Goal: Task Accomplishment & Management: Use online tool/utility

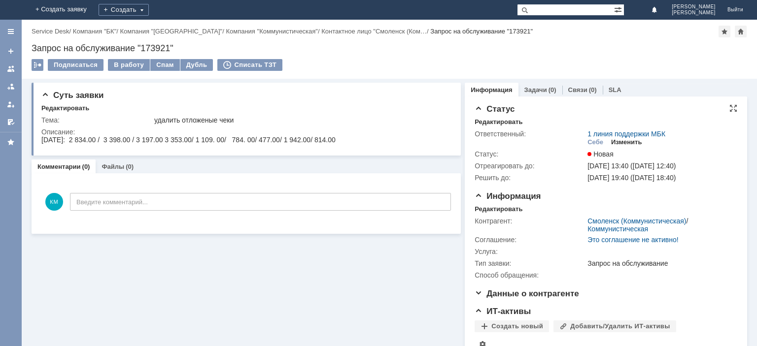
click at [630, 140] on div "Изменить" at bounding box center [626, 142] width 31 height 8
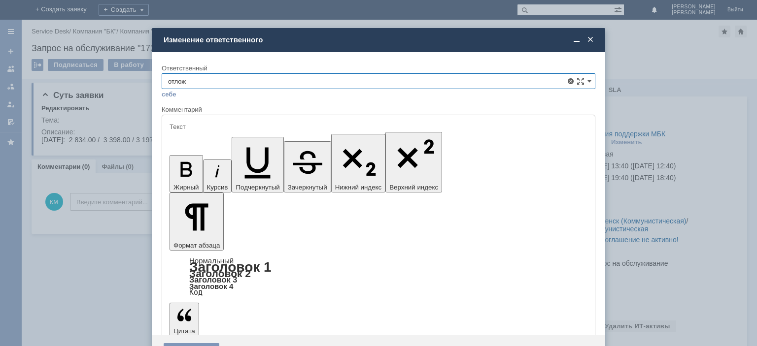
click at [204, 137] on span "Отложенные чеки" at bounding box center [378, 137] width 421 height 8
type input "Отложенные чеки"
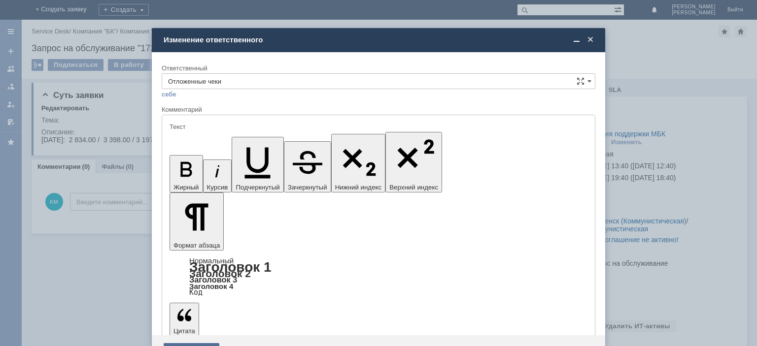
click at [185, 343] on div "Сохранить" at bounding box center [192, 351] width 56 height 16
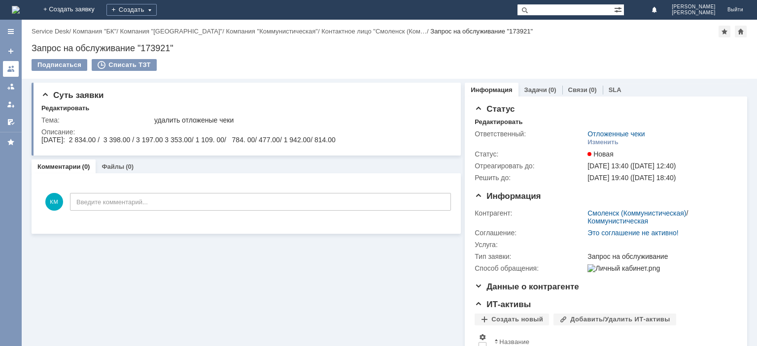
click at [15, 66] on link at bounding box center [11, 69] width 16 height 16
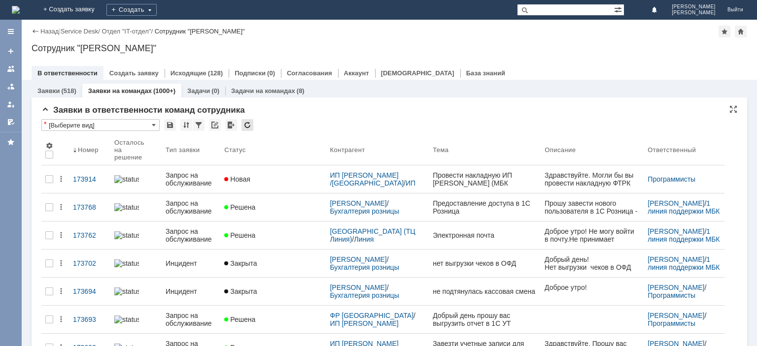
click at [248, 124] on div at bounding box center [247, 125] width 12 height 12
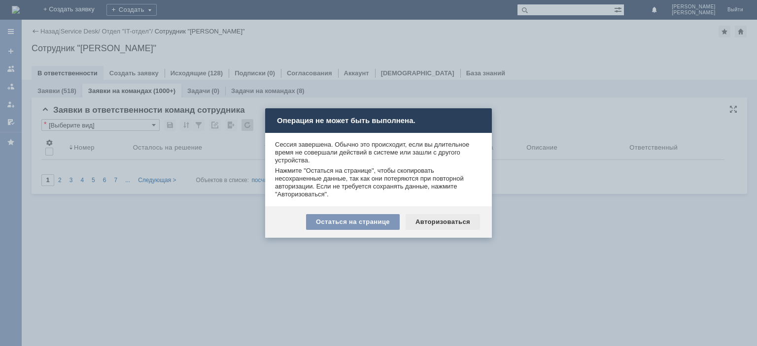
click at [434, 217] on div "Авторизоваться" at bounding box center [443, 222] width 74 height 16
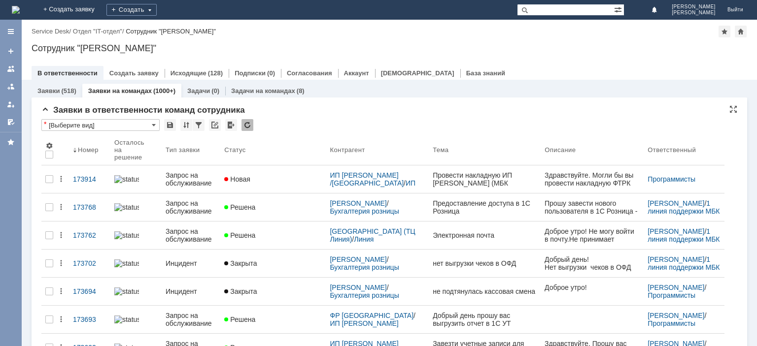
click at [243, 122] on div at bounding box center [247, 125] width 12 height 12
click at [251, 126] on div at bounding box center [247, 125] width 12 height 12
click at [247, 124] on div at bounding box center [247, 125] width 12 height 12
click at [247, 122] on div at bounding box center [247, 125] width 12 height 12
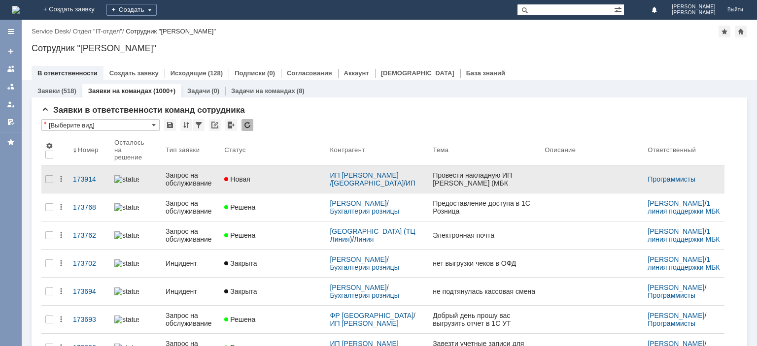
click at [191, 178] on div "Запрос на обслуживание" at bounding box center [191, 179] width 51 height 16
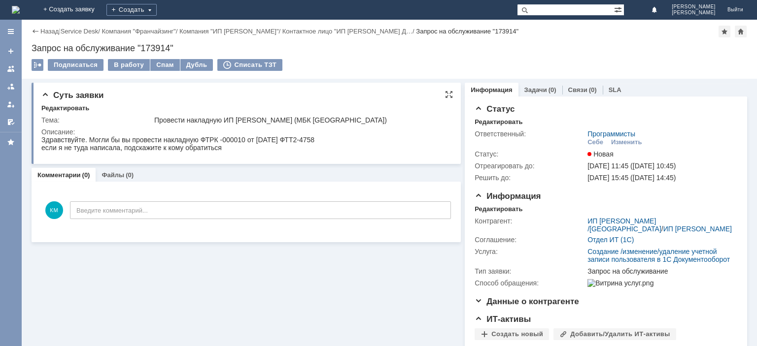
drag, startPoint x: 293, startPoint y: 141, endPoint x: 330, endPoint y: 140, distance: 37.0
click at [330, 140] on html "Здравствуйте. Могли бы вы провести накладную ФТРК -000010 от [DATE] ФТТ2-4758 е…" at bounding box center [244, 144] width 407 height 16
click at [342, 131] on div "Описание:" at bounding box center [244, 132] width 407 height 8
click at [312, 144] on div "Здравствуйте. Могли бы вы провести накладную ФТРК -000010 от [DATE] ФТТ2-4758" at bounding box center [177, 140] width 273 height 8
click at [13, 71] on div at bounding box center [11, 69] width 8 height 8
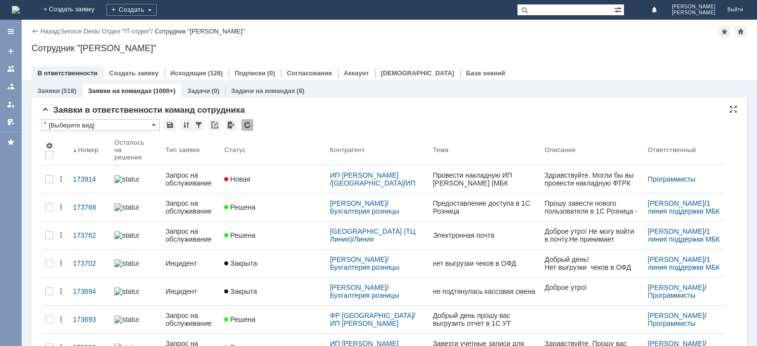
click at [245, 127] on div at bounding box center [247, 125] width 12 height 12
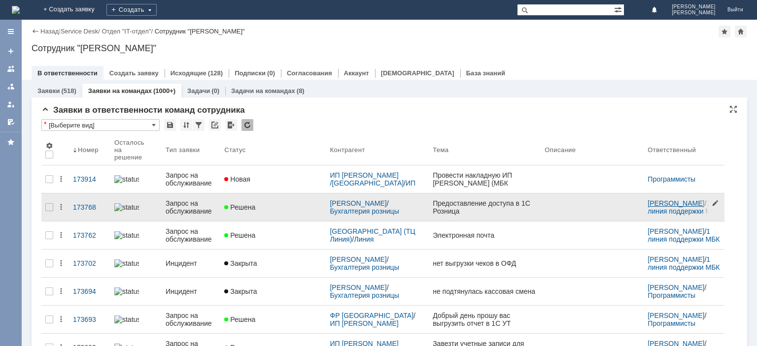
click at [650, 201] on link "[PERSON_NAME]" at bounding box center [675, 204] width 57 height 8
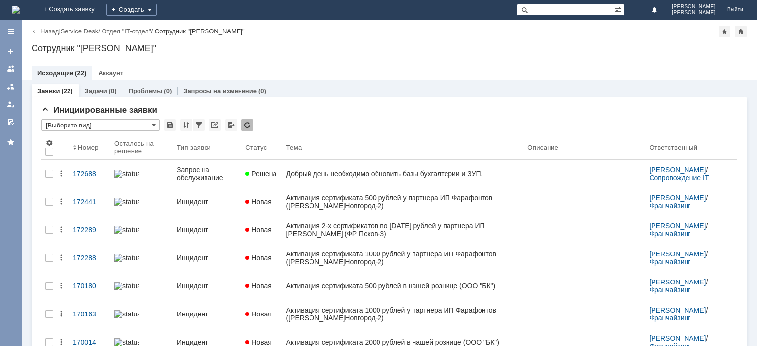
click at [114, 75] on link "Аккаунт" at bounding box center [110, 72] width 25 height 7
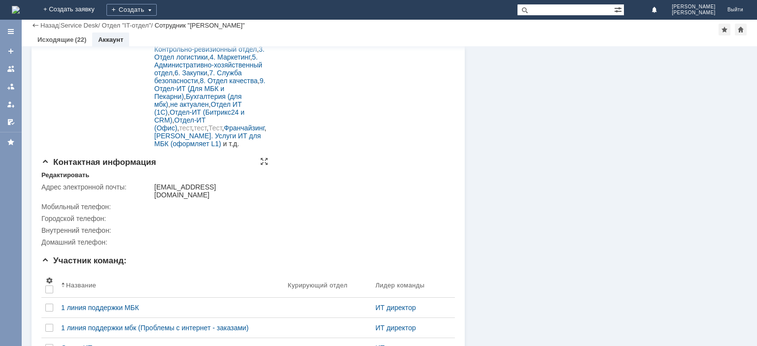
scroll to position [196, 0]
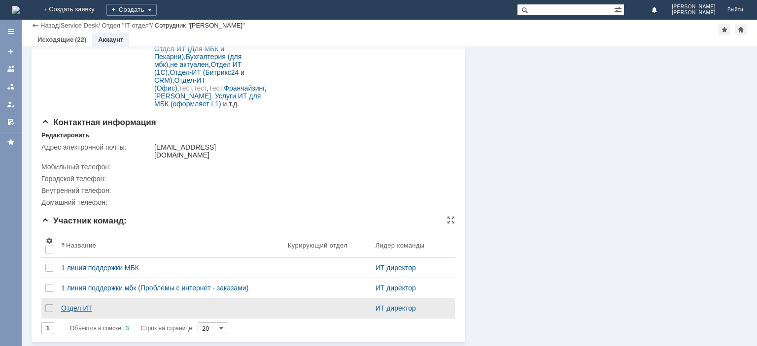
click at [78, 312] on div "Отдел ИТ" at bounding box center [170, 308] width 219 height 8
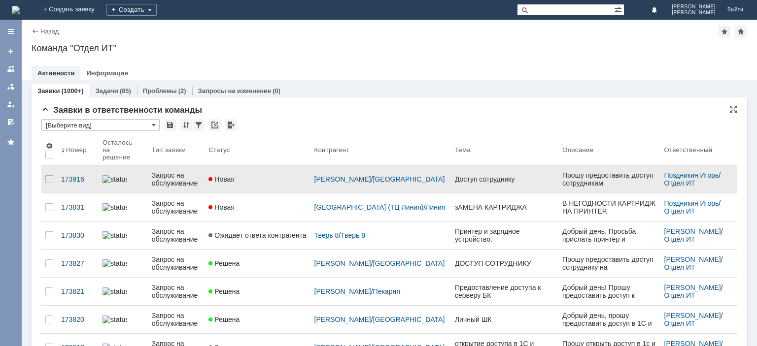
click at [159, 172] on div "Запрос на обслуживание" at bounding box center [176, 179] width 49 height 16
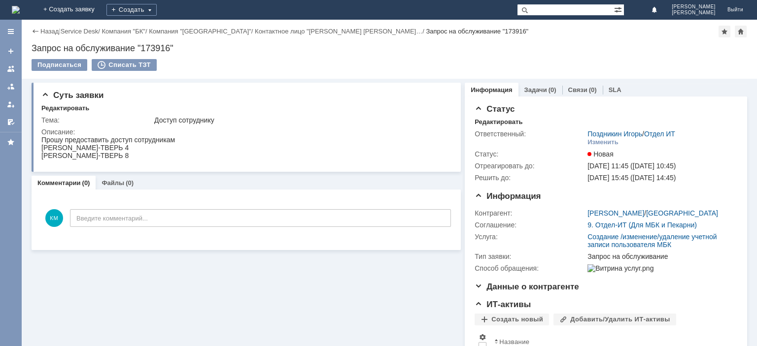
click at [64, 154] on div "[PERSON_NAME]-ТВЕРЬ 8" at bounding box center [108, 156] width 134 height 8
click at [58, 146] on div "[PERSON_NAME]-ТВЕРЬ 4" at bounding box center [108, 148] width 134 height 8
copy div "[PERSON_NAME]"
click at [6, 70] on link at bounding box center [11, 69] width 16 height 16
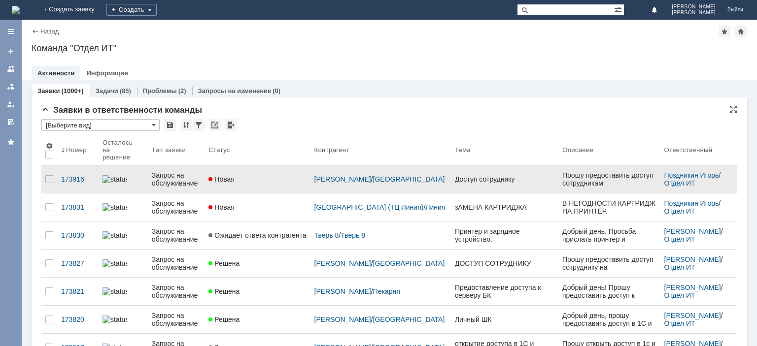
click at [187, 175] on div "Запрос на обслуживание" at bounding box center [176, 179] width 49 height 16
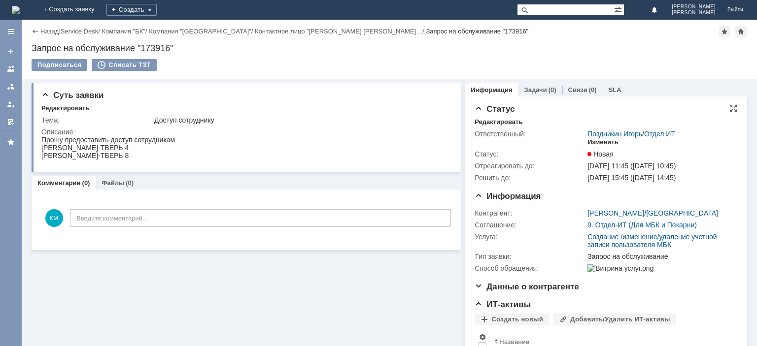
click at [599, 144] on div "Изменить" at bounding box center [602, 142] width 31 height 8
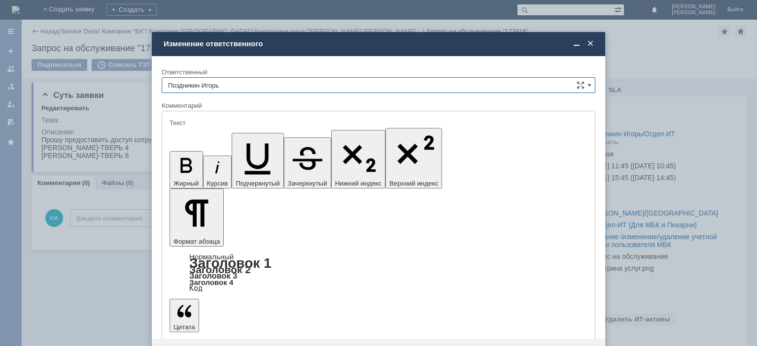
drag, startPoint x: 256, startPoint y: 92, endPoint x: 252, endPoint y: 87, distance: 6.3
click at [256, 91] on input "Поздникин Игорь" at bounding box center [379, 85] width 434 height 16
click at [224, 134] on span "[PERSON_NAME]" at bounding box center [378, 136] width 421 height 8
type input "[PERSON_NAME]"
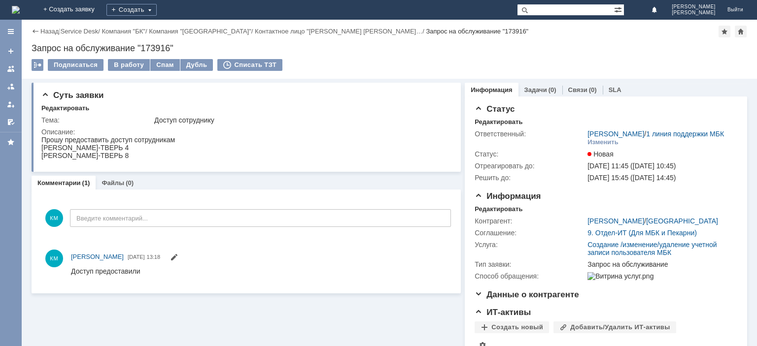
click at [126, 72] on div "Подписаться В работу Спам Дубль Списать ТЗТ" at bounding box center [389, 69] width 715 height 21
click at [125, 66] on div "В работу" at bounding box center [129, 65] width 42 height 12
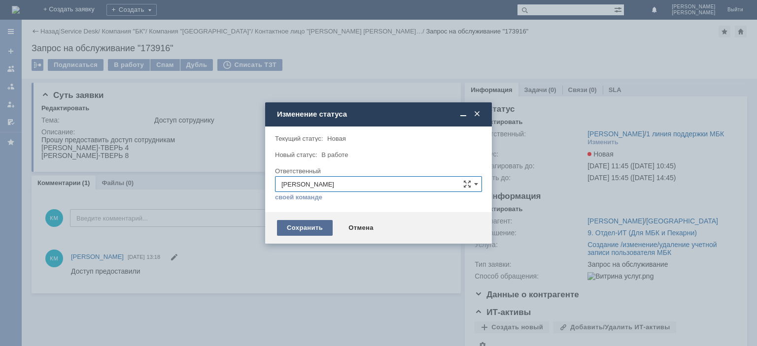
click at [307, 228] on div "Сохранить" at bounding box center [305, 228] width 56 height 16
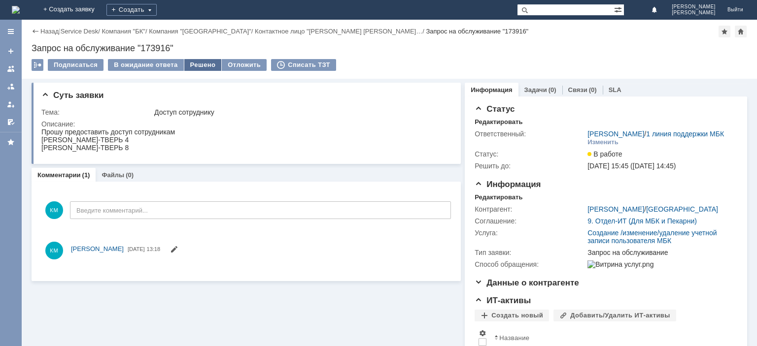
click at [197, 66] on div "Решено" at bounding box center [202, 65] width 37 height 12
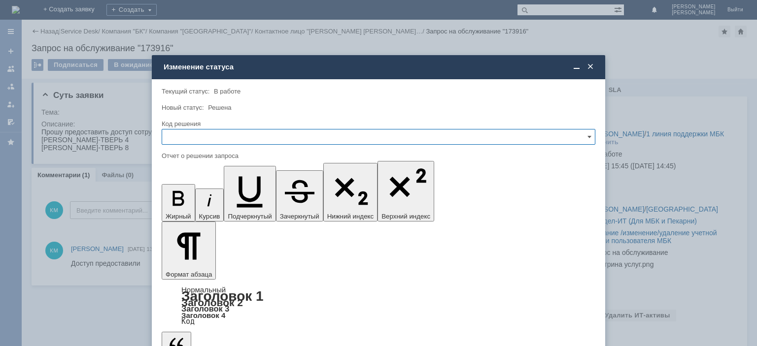
click at [201, 129] on input "text" at bounding box center [379, 137] width 434 height 16
click at [186, 201] on span "Решено" at bounding box center [378, 204] width 421 height 8
type input "Решено"
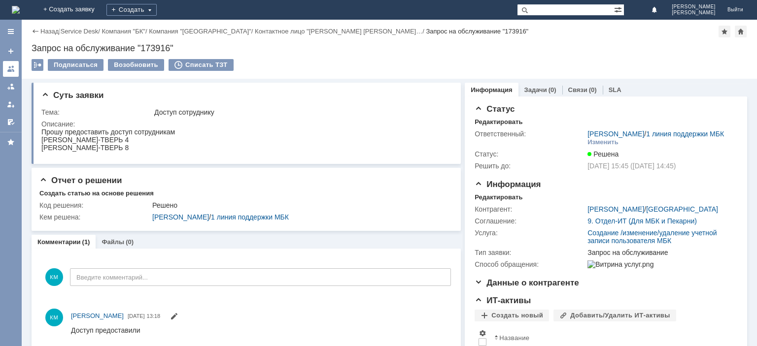
click at [13, 63] on link at bounding box center [11, 69] width 16 height 16
